Goal: Task Accomplishment & Management: Use online tool/utility

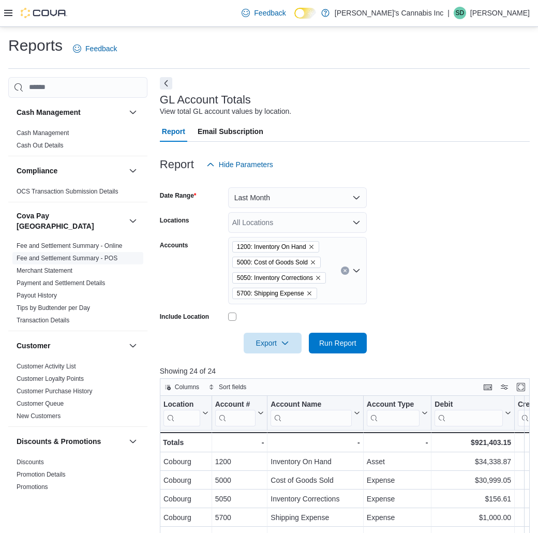
click at [79, 255] on link "Fee and Settlement Summary - POS" at bounding box center [67, 258] width 101 height 7
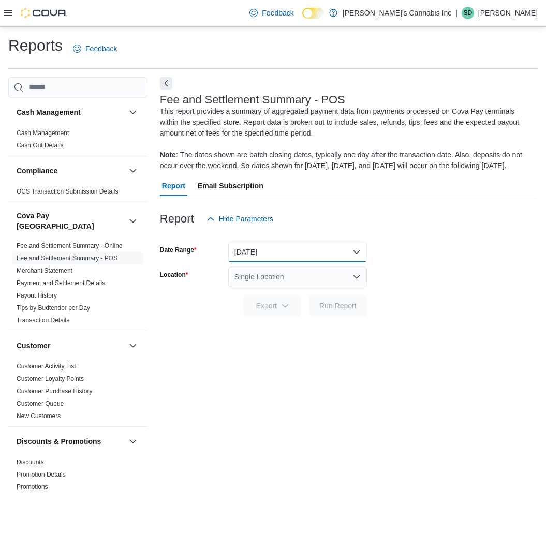
click at [256, 255] on button "[DATE]" at bounding box center [297, 252] width 139 height 21
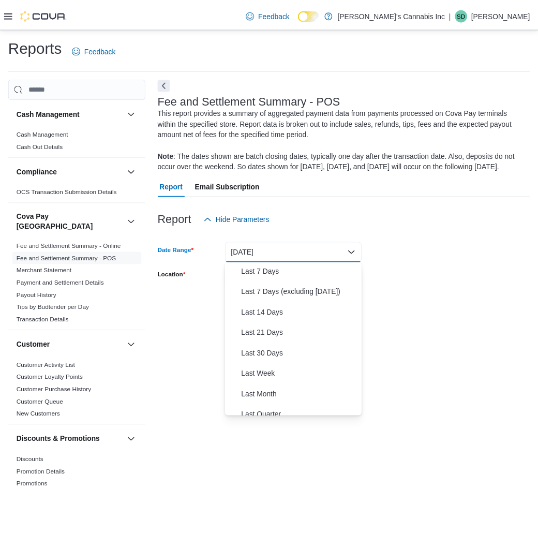
scroll to position [87, 0]
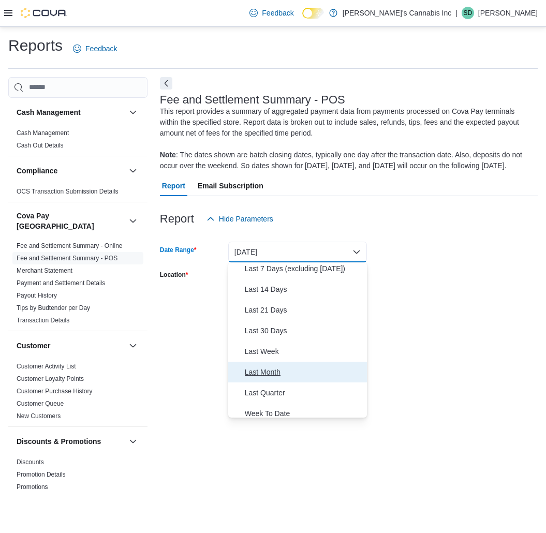
click at [269, 370] on span "Last Month" at bounding box center [304, 372] width 118 height 12
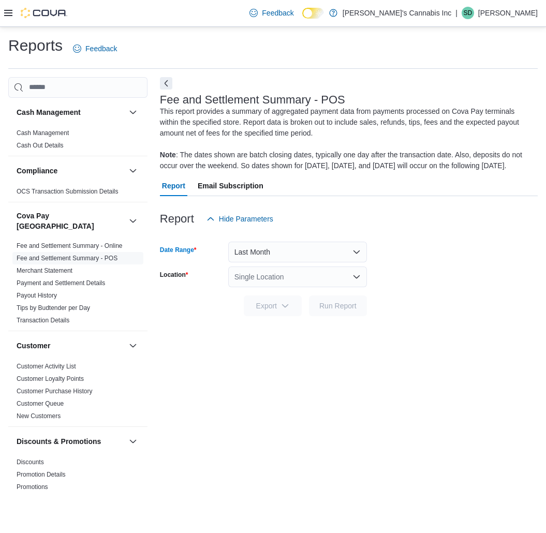
click at [324, 281] on div "Single Location" at bounding box center [297, 277] width 139 height 21
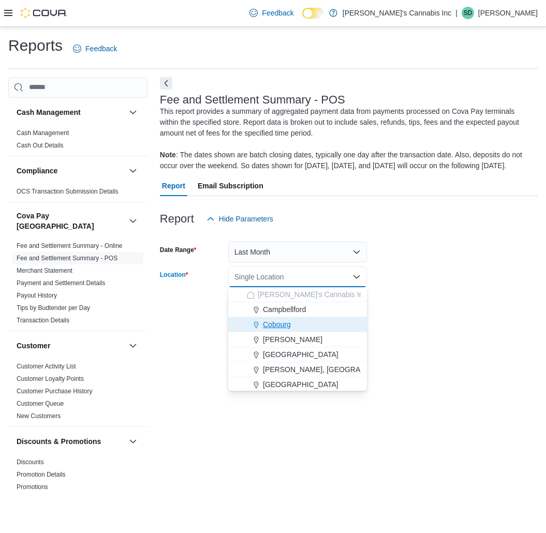
click at [281, 326] on span "Cobourg" at bounding box center [277, 324] width 28 height 10
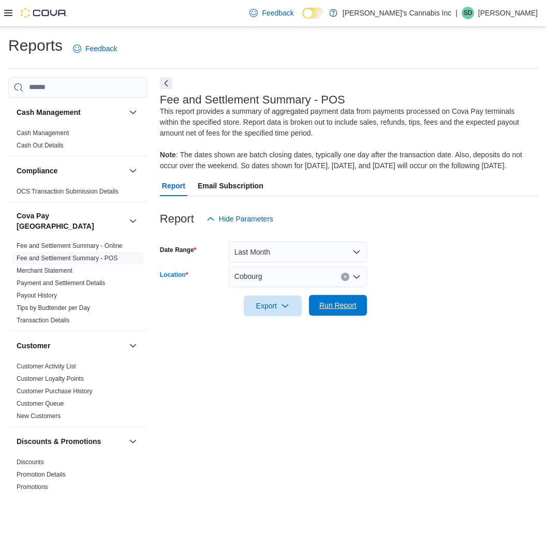
click at [329, 311] on span "Run Report" at bounding box center [338, 305] width 46 height 21
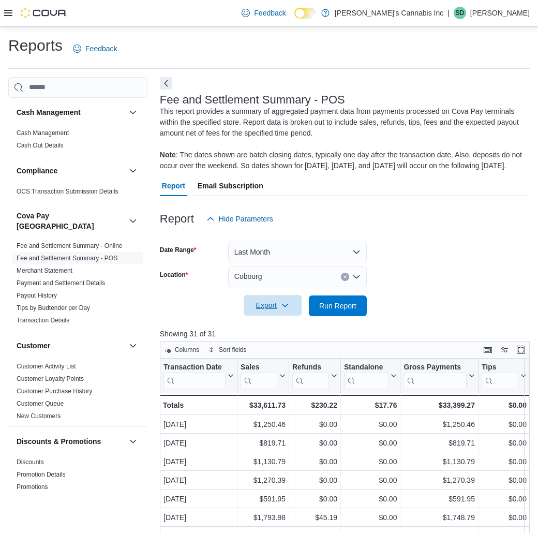
click at [265, 309] on span "Export" at bounding box center [273, 305] width 46 height 21
click at [280, 330] on span "Export to Excel" at bounding box center [274, 327] width 47 height 8
click at [320, 274] on div "Cobourg" at bounding box center [297, 277] width 139 height 21
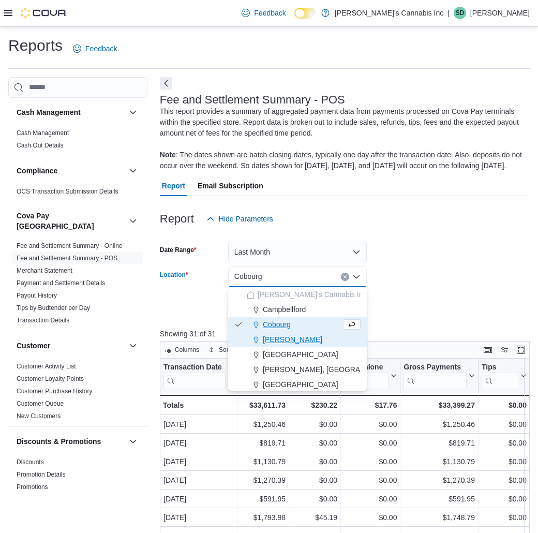
click at [279, 340] on span "[PERSON_NAME]" at bounding box center [293, 339] width 60 height 10
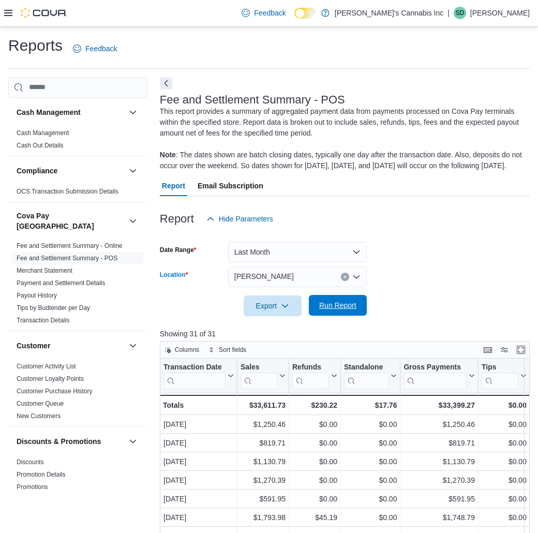
click at [329, 312] on span "Run Report" at bounding box center [338, 305] width 46 height 21
click at [270, 310] on span "Export" at bounding box center [273, 305] width 46 height 21
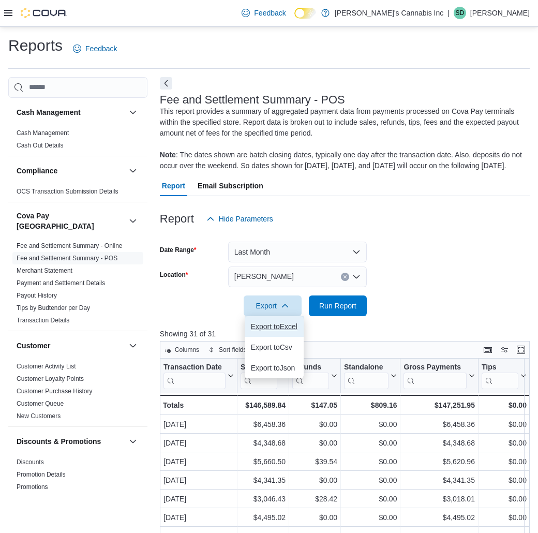
click at [280, 325] on span "Export to Excel" at bounding box center [274, 327] width 47 height 8
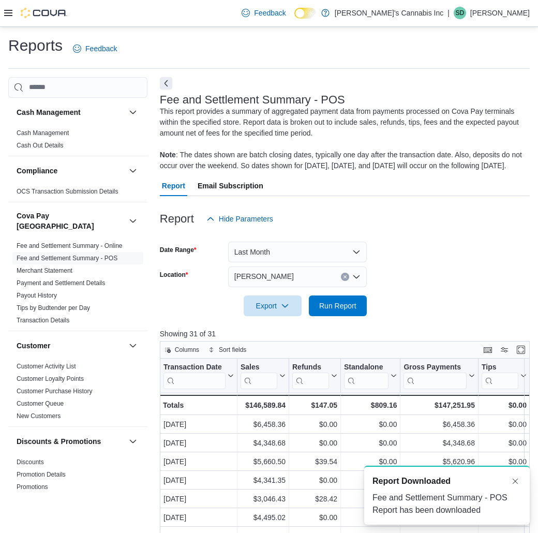
click at [343, 276] on icon "Clear input" at bounding box center [345, 277] width 4 height 4
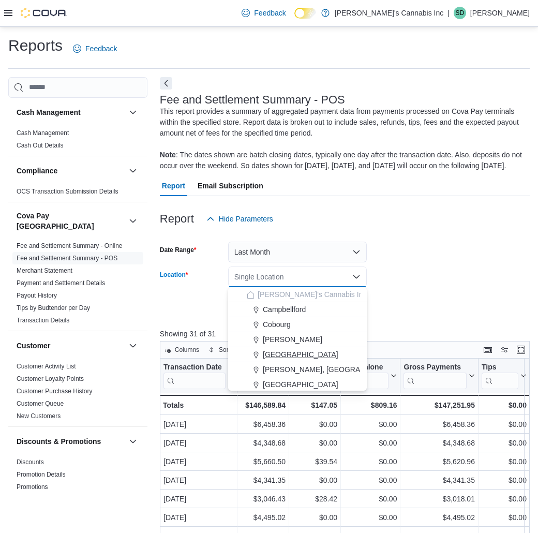
click at [285, 353] on span "[GEOGRAPHIC_DATA]" at bounding box center [301, 355] width 76 height 10
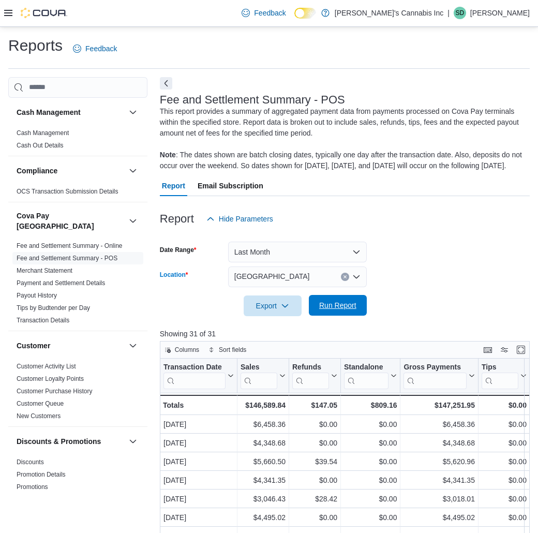
click at [325, 308] on span "Run Report" at bounding box center [337, 305] width 37 height 10
click at [397, 220] on div "Report Hide Parameters" at bounding box center [345, 219] width 370 height 21
click at [273, 299] on span "Export" at bounding box center [273, 305] width 46 height 21
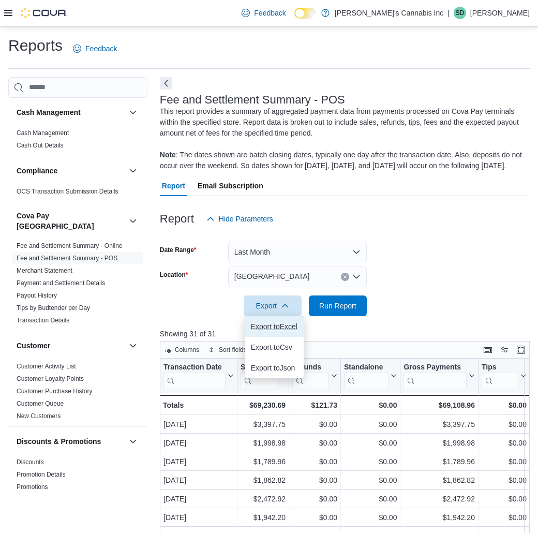
click at [279, 330] on span "Export to Excel" at bounding box center [274, 327] width 47 height 8
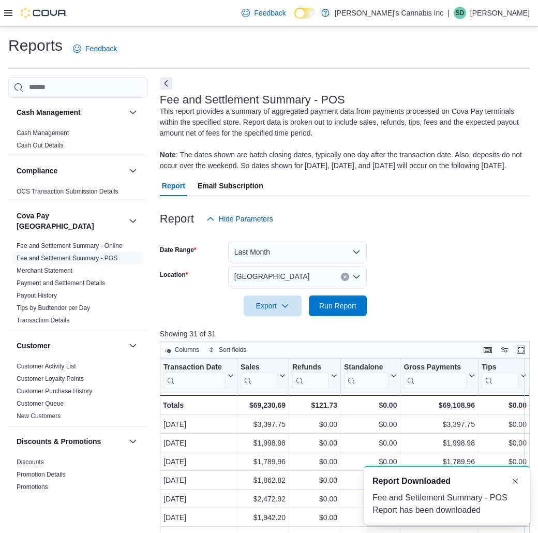
click at [346, 276] on icon "Clear input" at bounding box center [345, 276] width 3 height 3
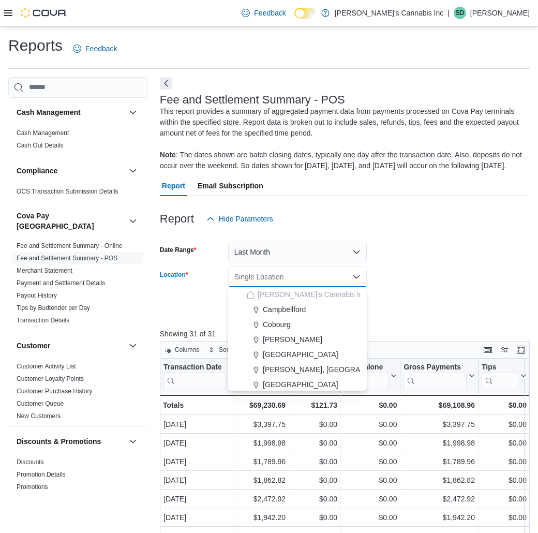
click at [358, 275] on icon "Close list of options" at bounding box center [357, 277] width 8 height 8
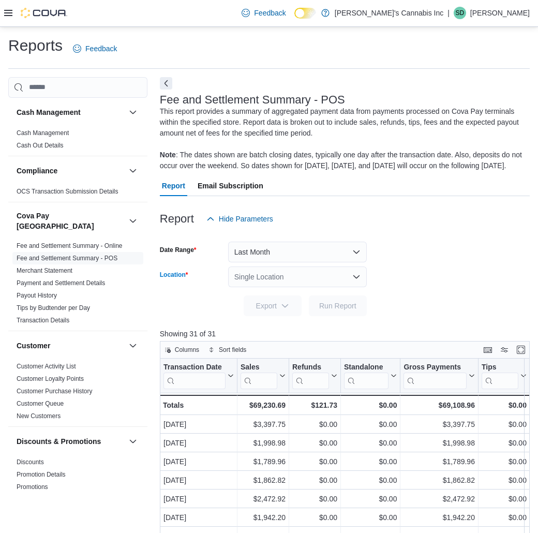
click at [356, 273] on icon "Open list of options" at bounding box center [357, 277] width 8 height 8
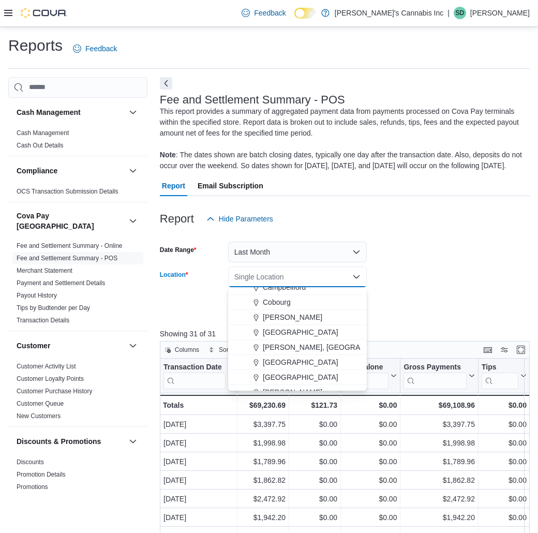
scroll to position [32, 0]
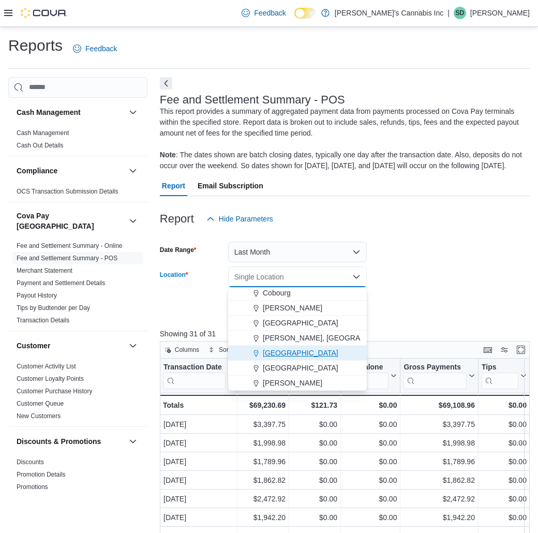
click at [285, 353] on span "[GEOGRAPHIC_DATA]" at bounding box center [301, 353] width 76 height 10
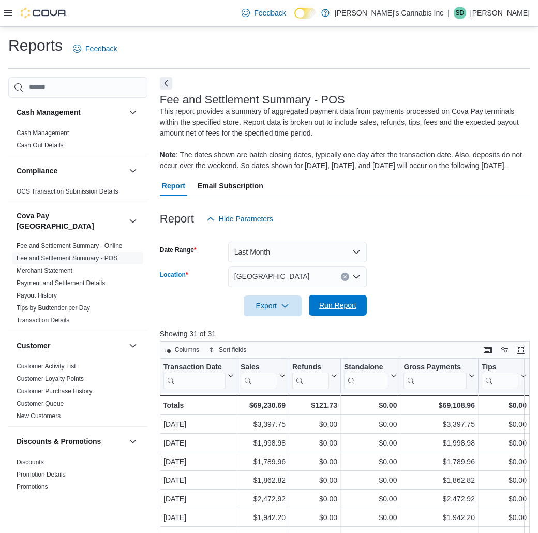
click at [339, 311] on span "Run Report" at bounding box center [338, 305] width 46 height 21
click at [265, 300] on span "Export" at bounding box center [273, 306] width 46 height 21
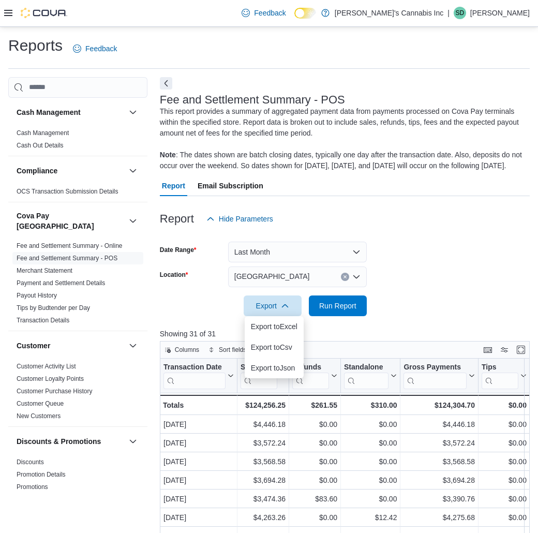
click at [273, 324] on span "Export to Excel" at bounding box center [274, 327] width 47 height 8
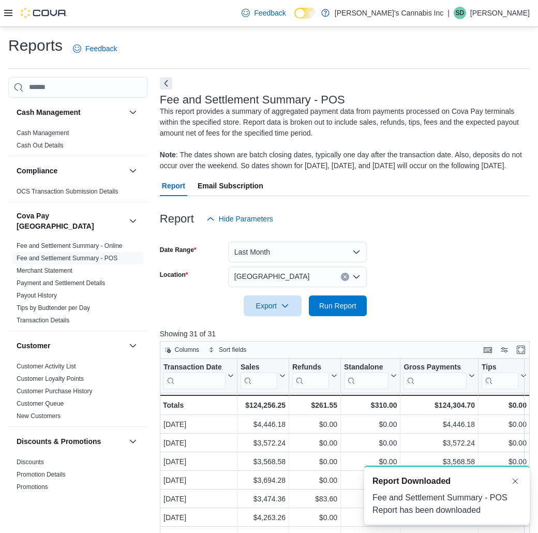
click at [344, 279] on icon "Clear input" at bounding box center [345, 277] width 4 height 4
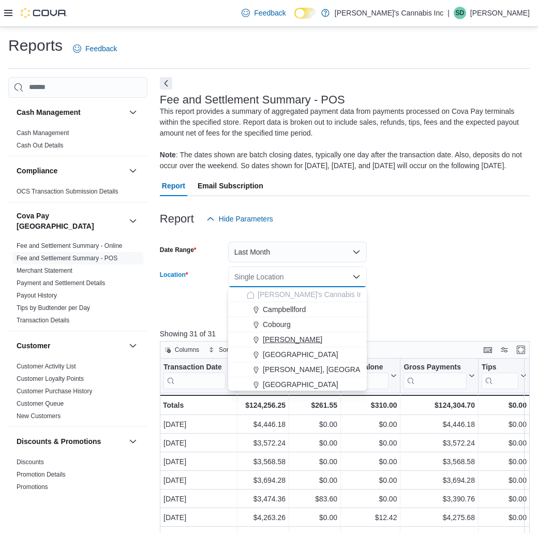
scroll to position [32, 0]
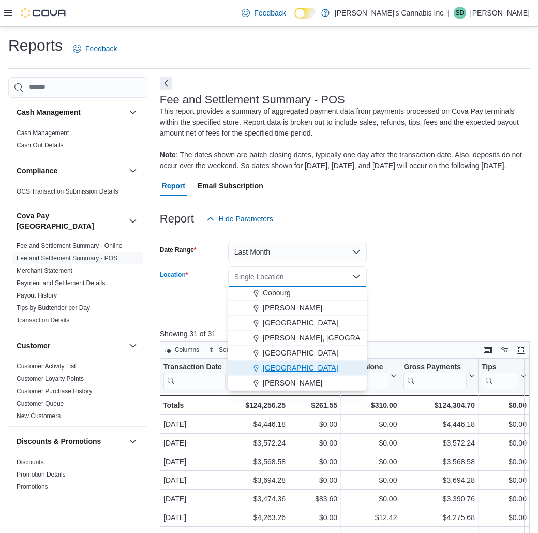
click at [285, 368] on span "[GEOGRAPHIC_DATA]" at bounding box center [301, 368] width 76 height 10
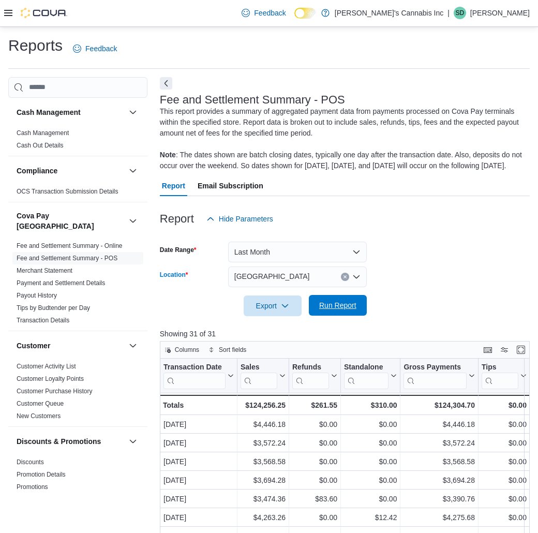
click at [341, 311] on span "Run Report" at bounding box center [338, 305] width 46 height 21
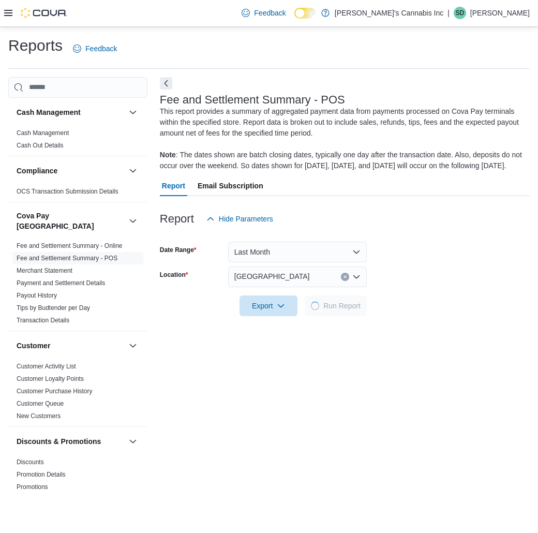
click at [275, 309] on span "Export" at bounding box center [269, 306] width 46 height 21
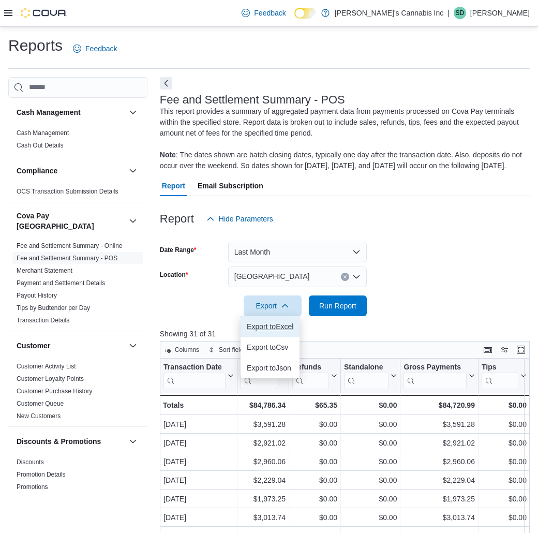
click at [284, 330] on span "Export to Excel" at bounding box center [270, 327] width 47 height 8
click at [448, 260] on form "Date Range Last Month Location [GEOGRAPHIC_DATA] Export Run Report" at bounding box center [345, 272] width 370 height 87
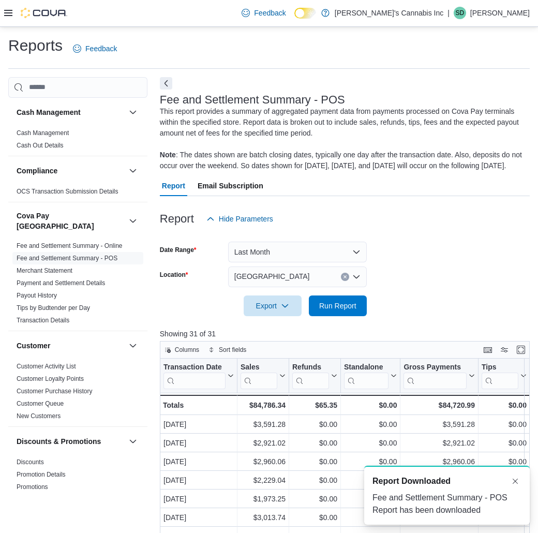
click at [347, 279] on icon "Clear input" at bounding box center [345, 277] width 4 height 4
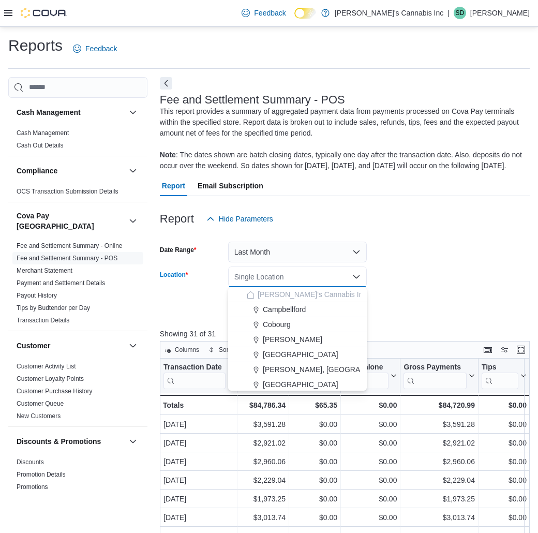
scroll to position [32, 0]
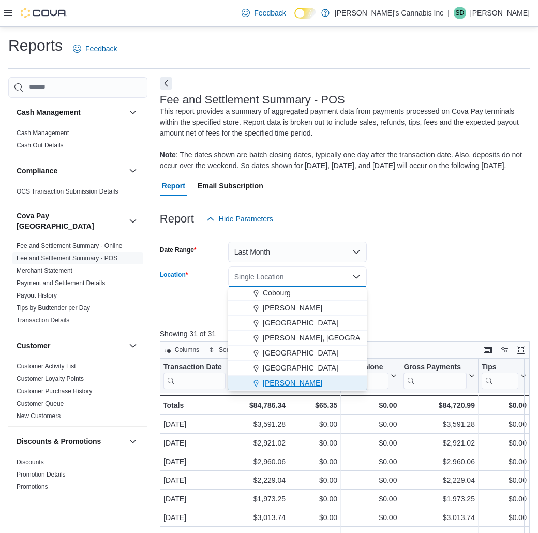
click at [289, 384] on div "[PERSON_NAME]" at bounding box center [304, 383] width 114 height 10
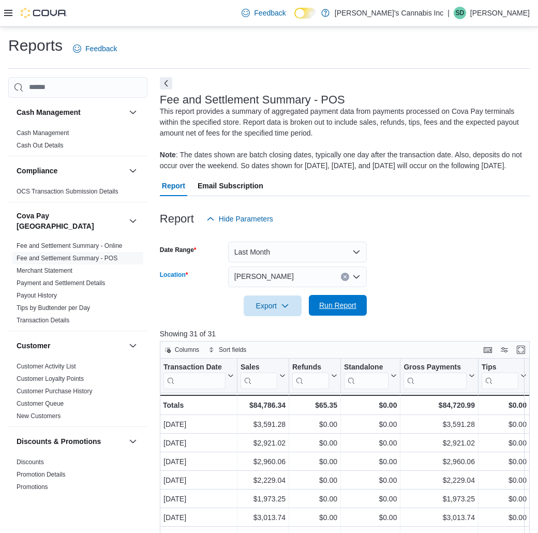
click at [339, 309] on span "Run Report" at bounding box center [337, 305] width 37 height 10
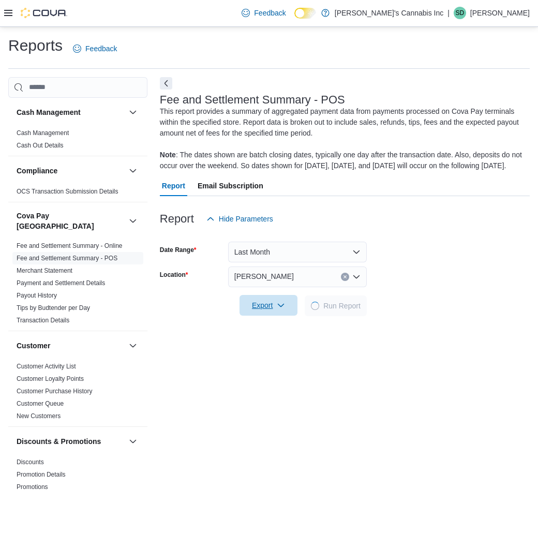
click at [277, 312] on span "Export" at bounding box center [269, 305] width 46 height 21
click at [282, 326] on span "Export to Excel" at bounding box center [270, 327] width 47 height 8
